Goal: Task Accomplishment & Management: Manage account settings

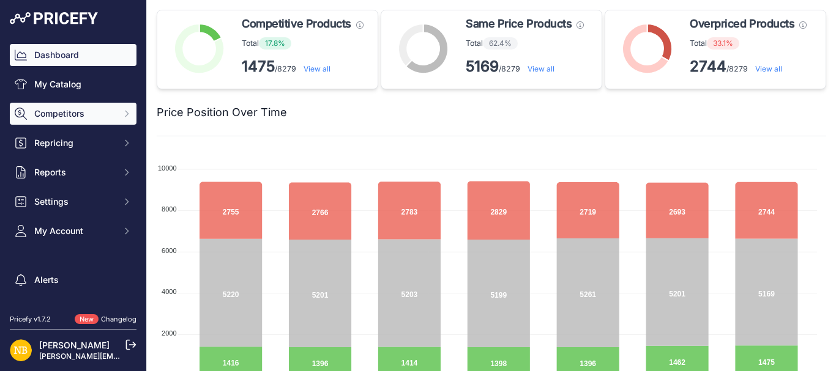
click at [66, 116] on span "Competitors" at bounding box center [74, 114] width 80 height 12
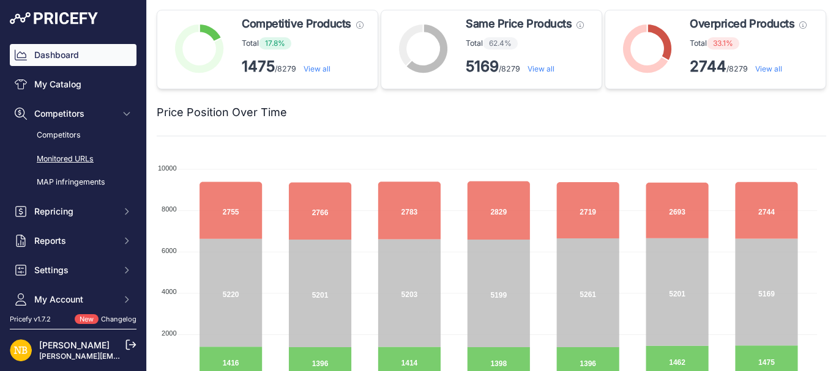
click at [71, 159] on link "Monitored URLs" at bounding box center [73, 159] width 127 height 21
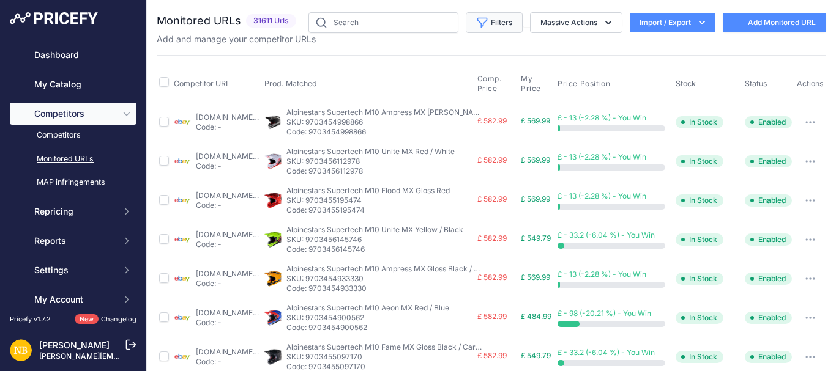
click at [494, 21] on button "Filters" at bounding box center [493, 22] width 57 height 21
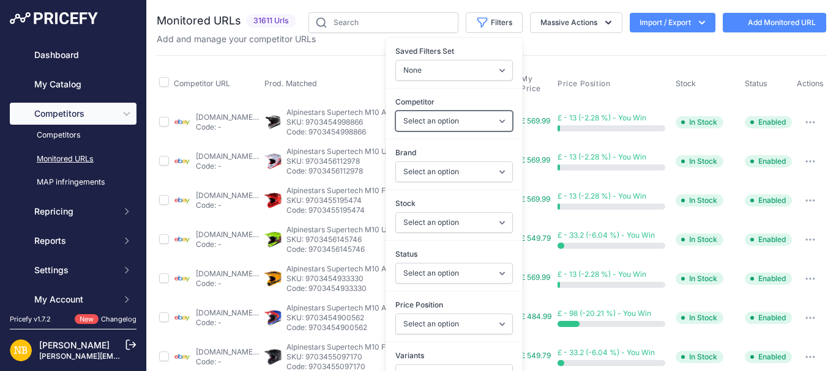
click at [409, 121] on select "Select an option [DOMAIN_NAME] [DOMAIN_NAME] [DOMAIN_NAME] [DOMAIN_NAME] [DOMAI…" at bounding box center [453, 121] width 117 height 21
select select "4341"
click at [395, 111] on select "Select an option [DOMAIN_NAME] [DOMAIN_NAME] [DOMAIN_NAME] [DOMAIN_NAME] [DOMAI…" at bounding box center [453, 121] width 117 height 21
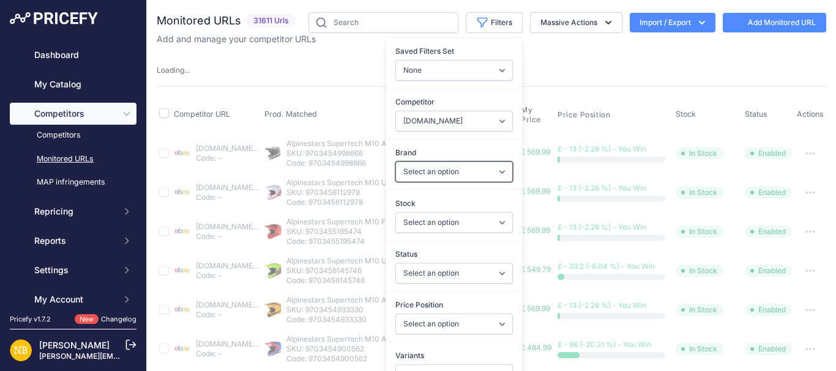
click at [419, 170] on select "Select an option 100% 13 And A Half Magazine AGV Airoh Ale Clothing Alpinestars…" at bounding box center [453, 171] width 117 height 21
select select "Schuberth"
click at [395, 161] on select "Select an option 100% 13 And A Half Magazine AGV Airoh Ale Clothing Alpinestars…" at bounding box center [453, 171] width 117 height 21
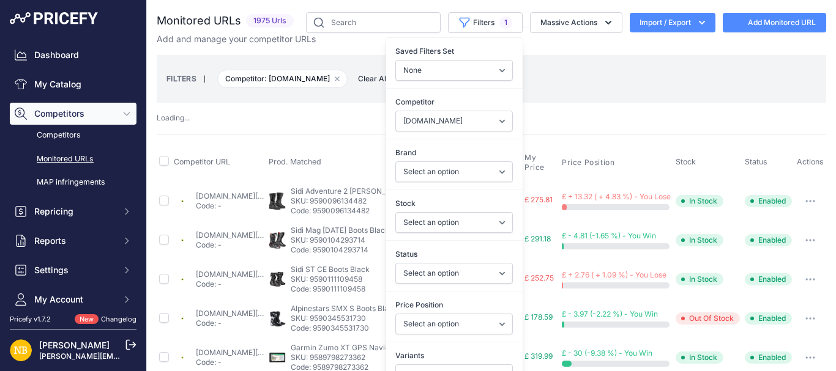
click at [292, 91] on div "FILTERS | Competitor: [DOMAIN_NAME] Remove filter option Clear All | Save curre…" at bounding box center [491, 78] width 650 height 33
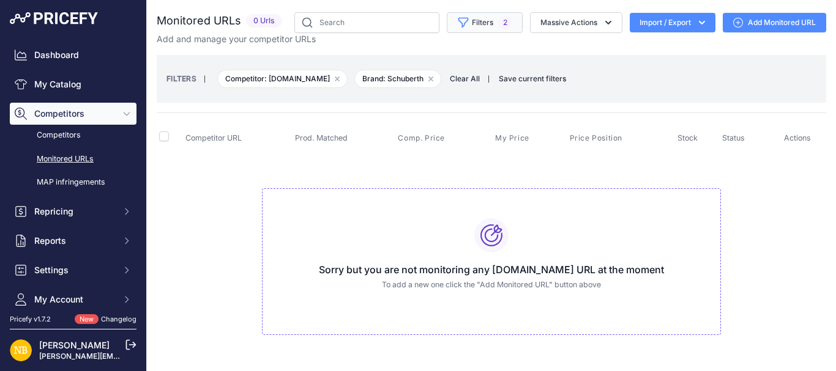
click at [480, 21] on button "Filters 2" at bounding box center [485, 22] width 76 height 21
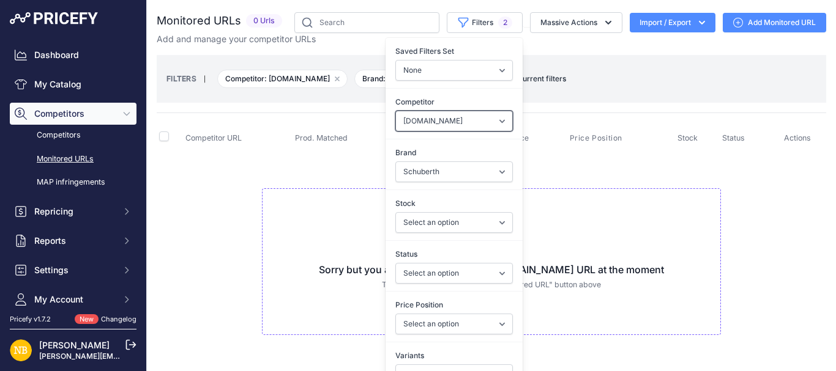
click at [428, 121] on select "Select an option [DOMAIN_NAME] [DOMAIN_NAME] [DOMAIN_NAME] [DOMAIN_NAME] [DOMAI…" at bounding box center [453, 121] width 117 height 21
select select "4354"
click at [395, 111] on select "Select an option [DOMAIN_NAME] [DOMAIN_NAME] [DOMAIN_NAME] [DOMAIN_NAME] [DOMAI…" at bounding box center [453, 121] width 117 height 21
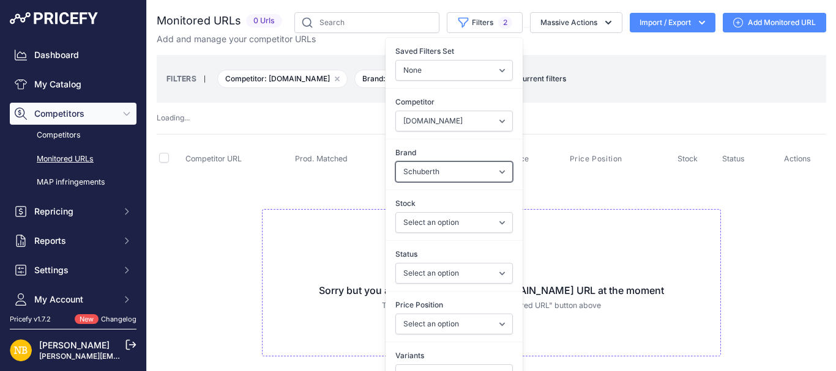
click at [410, 169] on select "Select an option 100% 13 And A Half Magazine AGV Airoh Ale Clothing Alpinestars…" at bounding box center [453, 171] width 117 height 21
select select "Forma"
click at [395, 161] on select "Select an option 100% 13 And A Half Magazine AGV Airoh Ale Clothing Alpinestars…" at bounding box center [453, 171] width 117 height 21
click at [337, 204] on td "Sorry but you are not monitoring any [DOMAIN_NAME] URL at the moment To add a n…" at bounding box center [491, 278] width 669 height 206
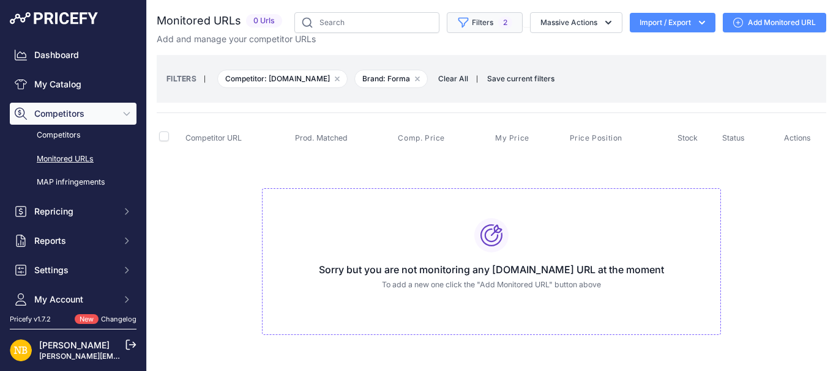
click at [476, 15] on button "Filters 2" at bounding box center [485, 22] width 76 height 21
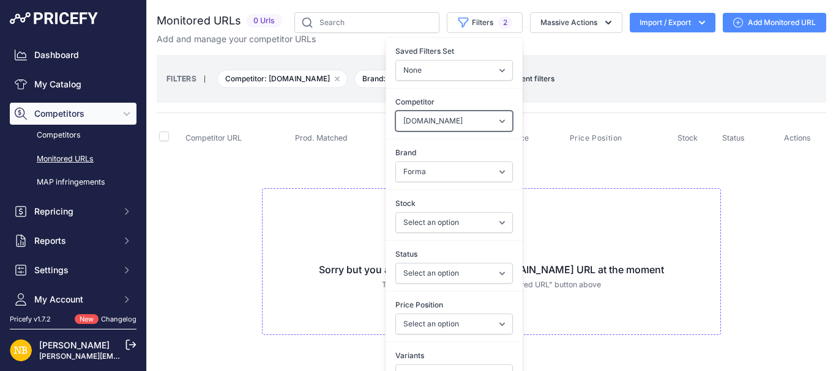
click at [421, 120] on select "Select an option [DOMAIN_NAME] [DOMAIN_NAME] [DOMAIN_NAME] [DOMAIN_NAME] [DOMAI…" at bounding box center [453, 121] width 117 height 21
select select "15386"
click at [395, 111] on select "Select an option [DOMAIN_NAME] [DOMAIN_NAME] [DOMAIN_NAME] [DOMAIN_NAME] [DOMAI…" at bounding box center [453, 121] width 117 height 21
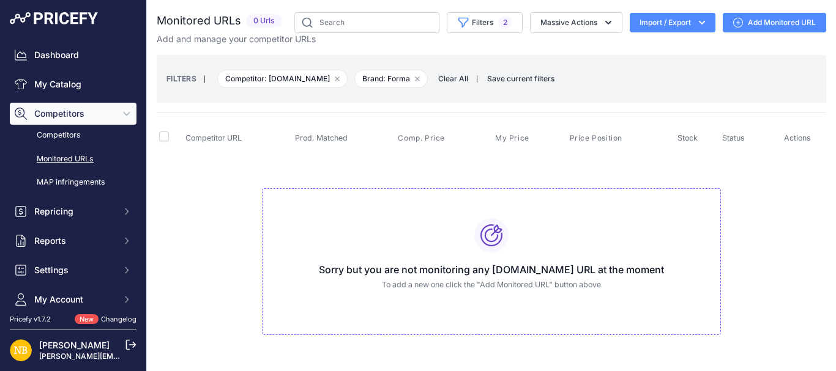
click at [335, 182] on td "Sorry but you are not monitoring any [DOMAIN_NAME] URL at the moment To add a n…" at bounding box center [491, 257] width 669 height 206
click at [470, 28] on button "Filters 2" at bounding box center [485, 22] width 76 height 21
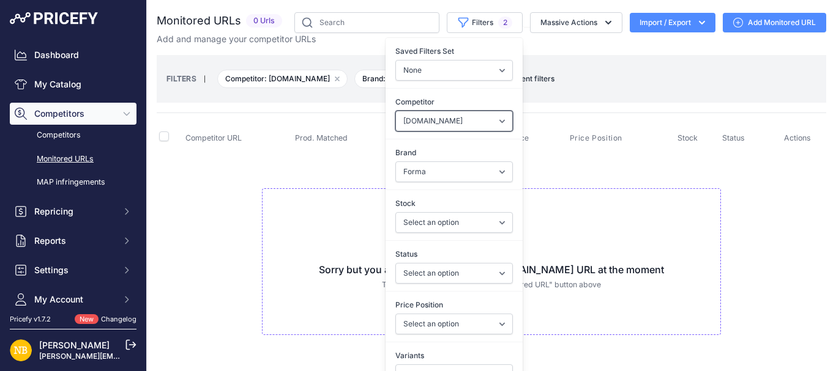
click at [427, 125] on select "Select an option [DOMAIN_NAME] [DOMAIN_NAME] [DOMAIN_NAME] [DOMAIN_NAME] [DOMAI…" at bounding box center [453, 121] width 117 height 21
select select "4354"
click at [395, 111] on select "Select an option [DOMAIN_NAME] [DOMAIN_NAME] [DOMAIN_NAME] [DOMAIN_NAME] [DOMAI…" at bounding box center [453, 121] width 117 height 21
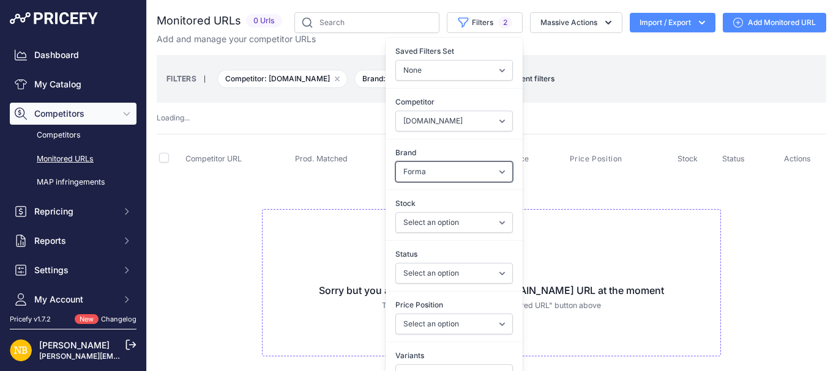
click at [424, 169] on select "Select an option 100% 13 And A Half Magazine AGV Airoh Ale Clothing Alpinestars…" at bounding box center [453, 171] width 117 height 21
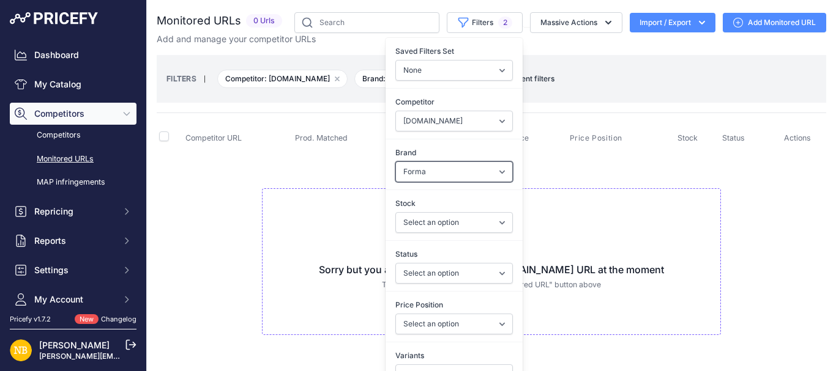
select select "Macna"
click at [395, 161] on select "Select an option 100% 13 And A Half Magazine AGV Airoh Ale Clothing Alpinestars…" at bounding box center [453, 171] width 117 height 21
click at [270, 196] on div "Sorry but you are not monitoring any [DOMAIN_NAME] URL at the moment To add a n…" at bounding box center [491, 261] width 459 height 147
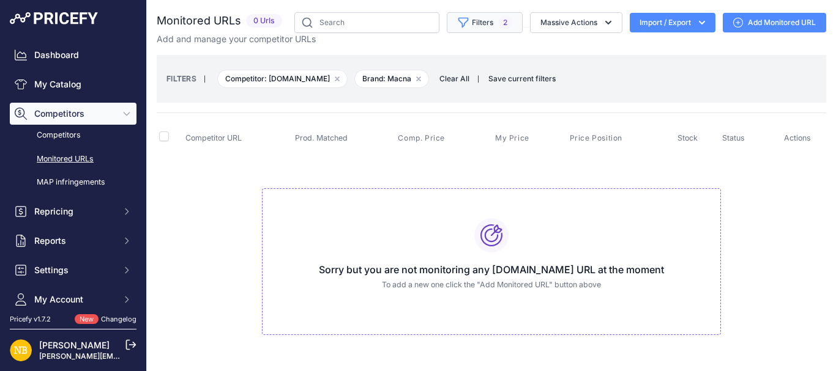
click at [466, 26] on button "Filters 2" at bounding box center [485, 22] width 76 height 21
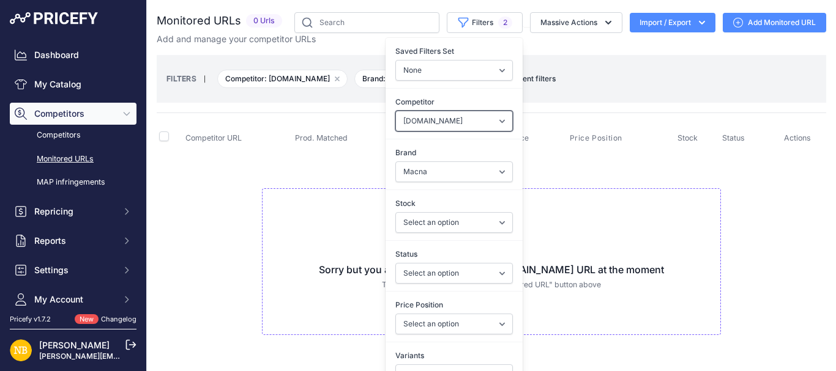
click at [430, 123] on select "Select an option [DOMAIN_NAME] [DOMAIN_NAME] [DOMAIN_NAME] [DOMAIN_NAME] [DOMAI…" at bounding box center [453, 121] width 117 height 21
select select "4347"
click at [395, 111] on select "Select an option [DOMAIN_NAME] [DOMAIN_NAME] [DOMAIN_NAME] [DOMAIN_NAME] [DOMAI…" at bounding box center [453, 121] width 117 height 21
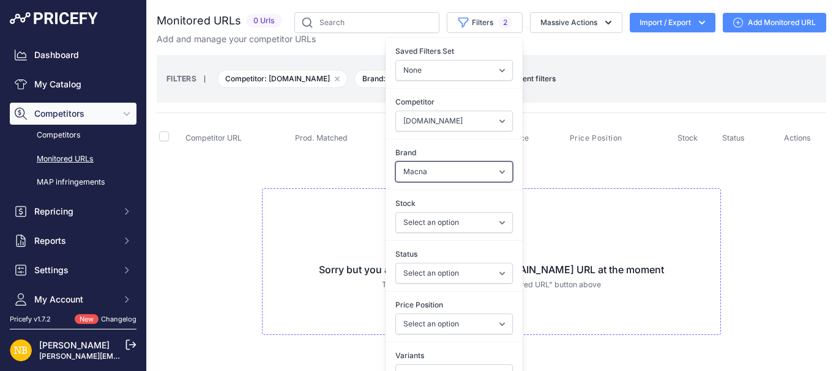
click at [403, 177] on select "Select an option 100% 13 And A Half Magazine AGV Airoh Ale Clothing Alpinestars…" at bounding box center [453, 171] width 117 height 21
select select "Nexx"
click at [395, 161] on select "Select an option 100% 13 And A Half Magazine AGV Airoh Ale Clothing Alpinestars…" at bounding box center [453, 171] width 117 height 21
click at [269, 209] on div "Sorry but you are not monitoring any [DOMAIN_NAME] URL at the moment To add a n…" at bounding box center [491, 261] width 459 height 147
